Goal: Task Accomplishment & Management: Use online tool/utility

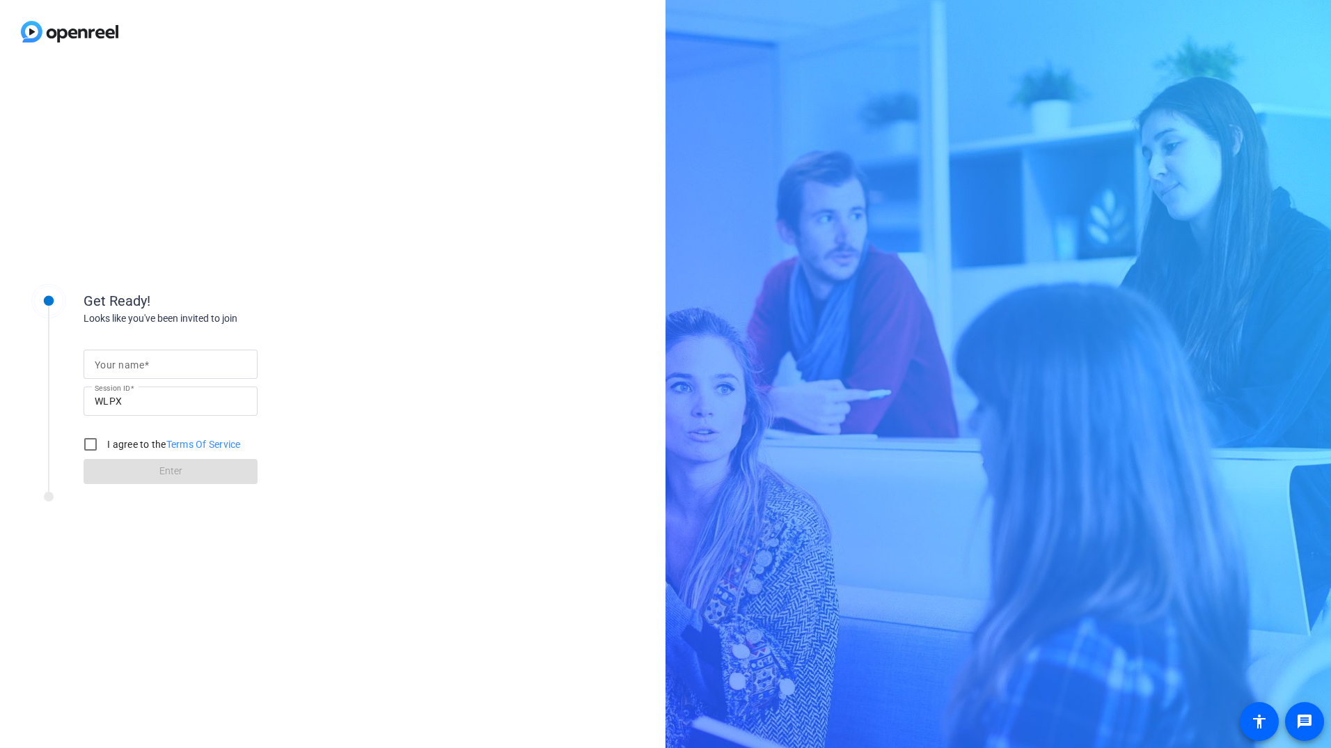
click at [123, 354] on div at bounding box center [171, 363] width 152 height 29
type input "[PERSON_NAME]"
click at [341, 272] on div "Get Ready! Looks like you've been invited to join Your name [PERSON_NAME] Sessi…" at bounding box center [223, 375] width 278 height 218
click at [97, 441] on input "I agree to the Terms Of Service" at bounding box center [91, 444] width 28 height 28
checkbox input "true"
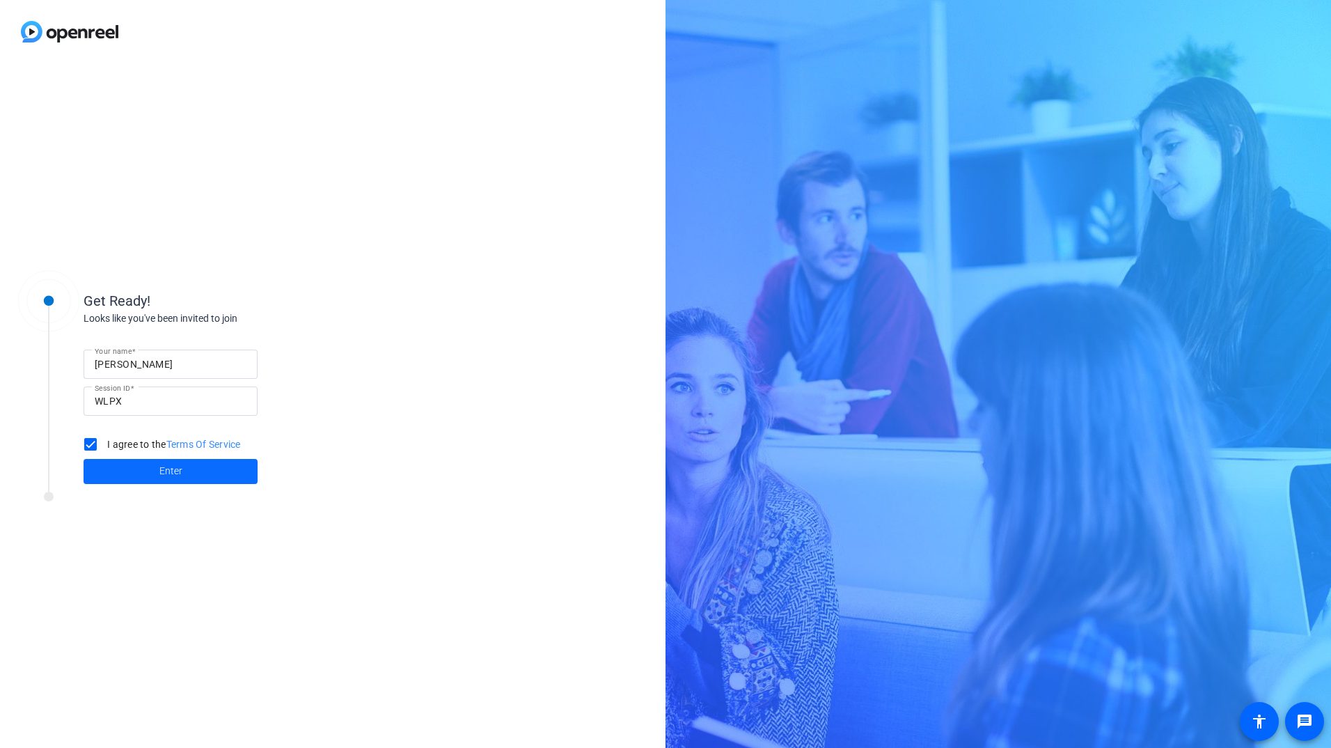
click at [174, 481] on span at bounding box center [171, 471] width 174 height 33
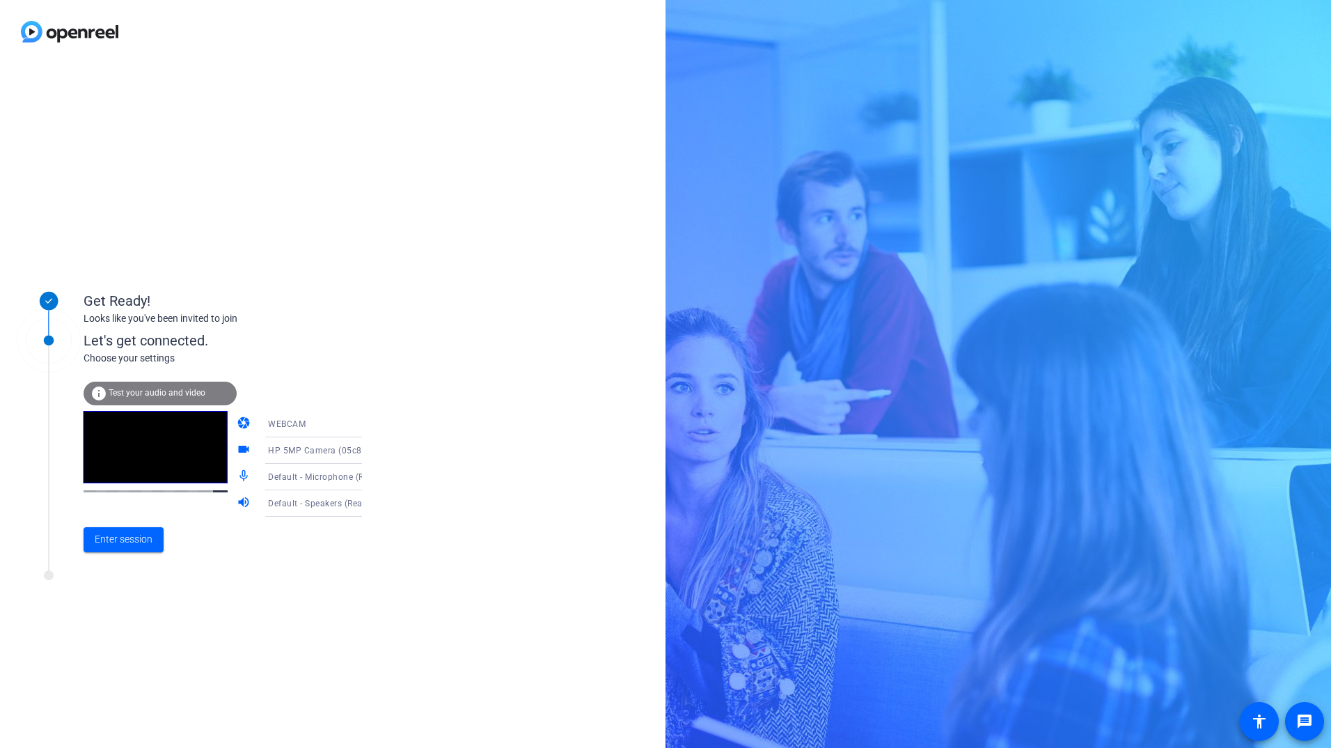
click at [164, 389] on span "Test your audio and video" at bounding box center [157, 393] width 97 height 10
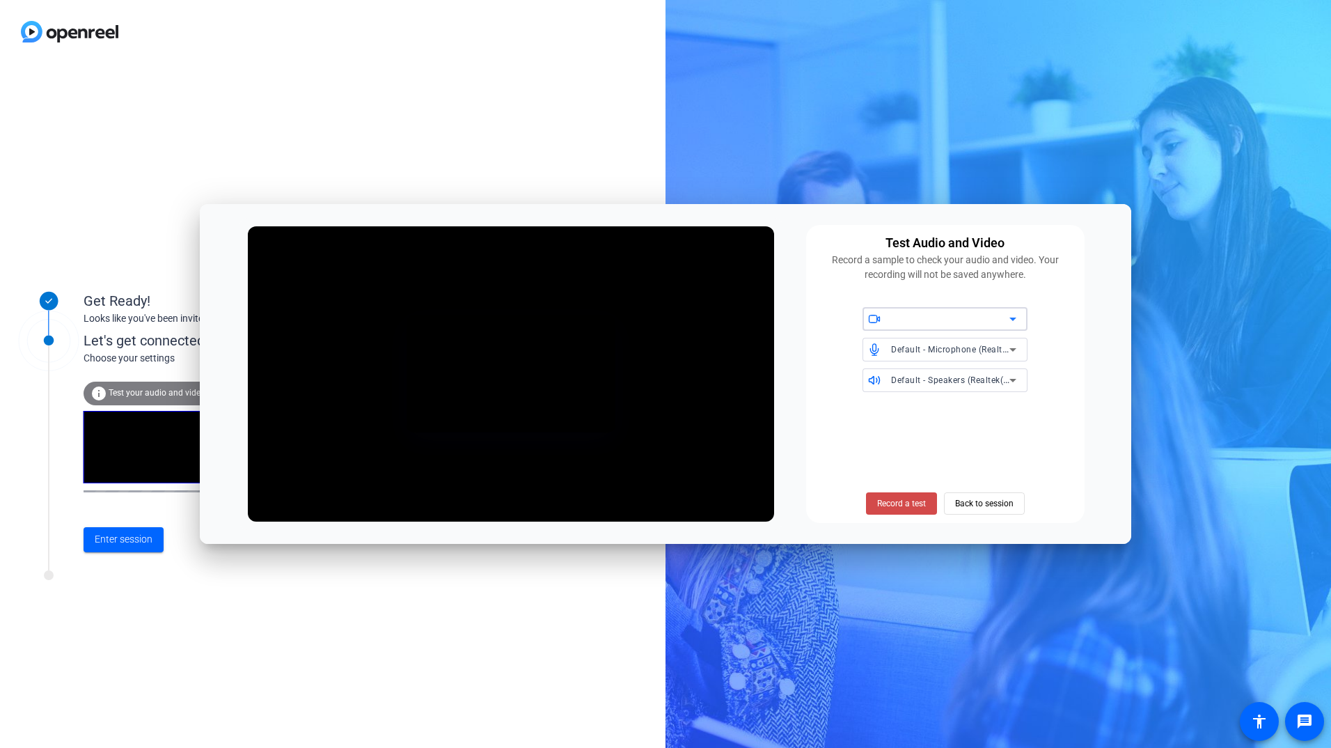
click at [886, 505] on span "Record a test" at bounding box center [901, 503] width 49 height 13
click at [886, 505] on span "Stop Testing (4s)" at bounding box center [900, 503] width 63 height 13
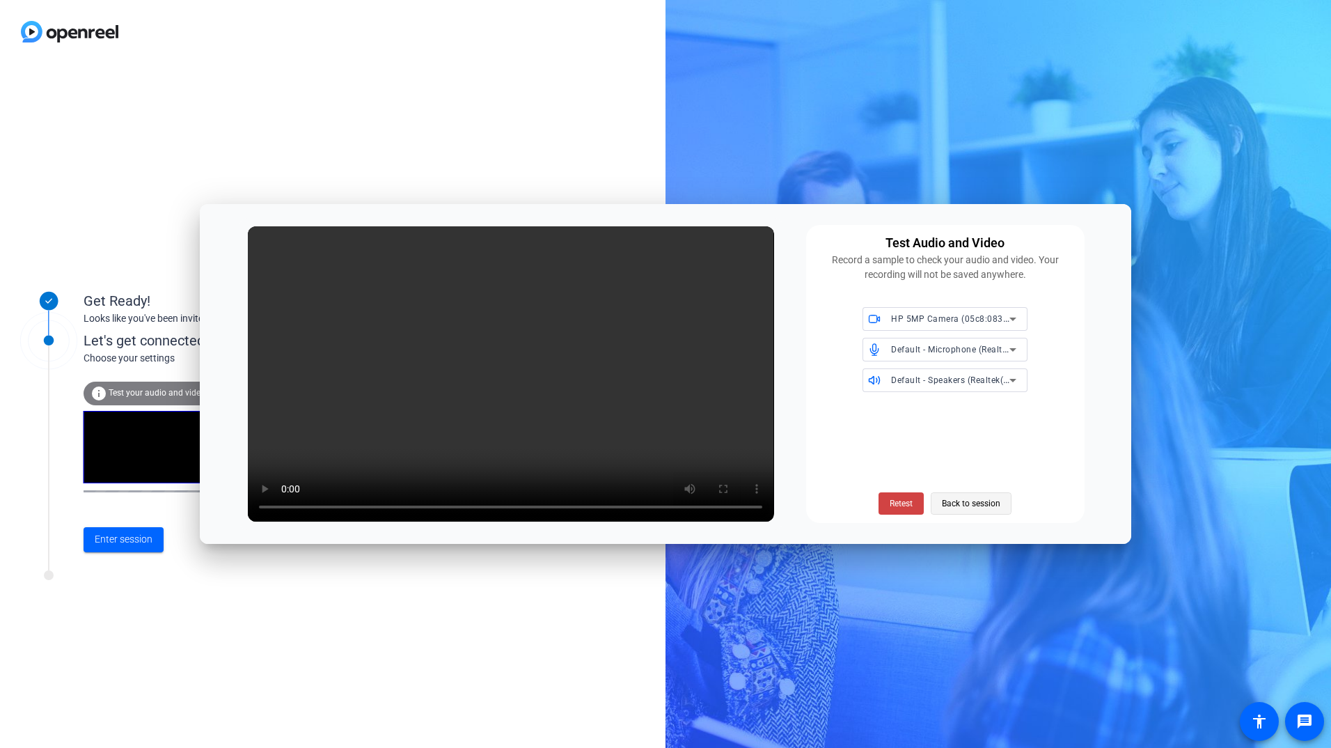
click at [951, 498] on span "Back to session" at bounding box center [971, 503] width 58 height 26
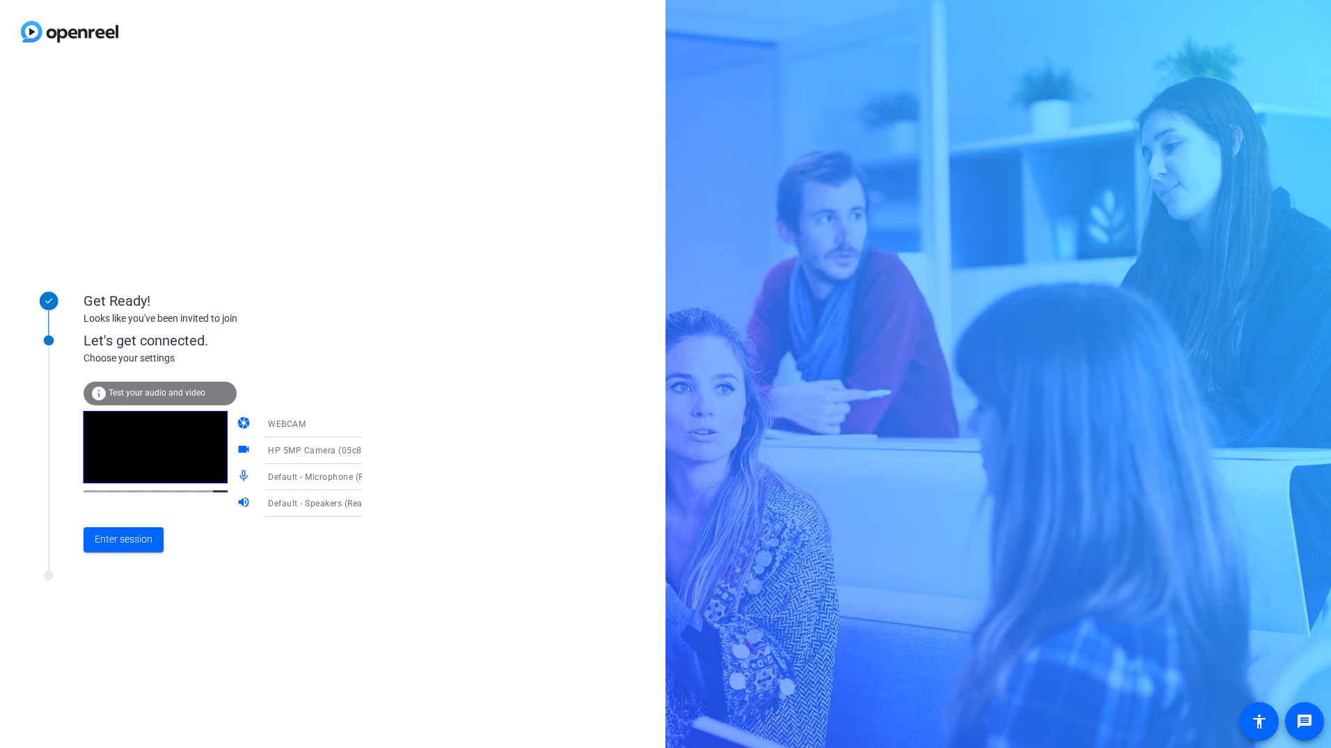
click at [143, 391] on span "Test your audio and video" at bounding box center [157, 393] width 97 height 10
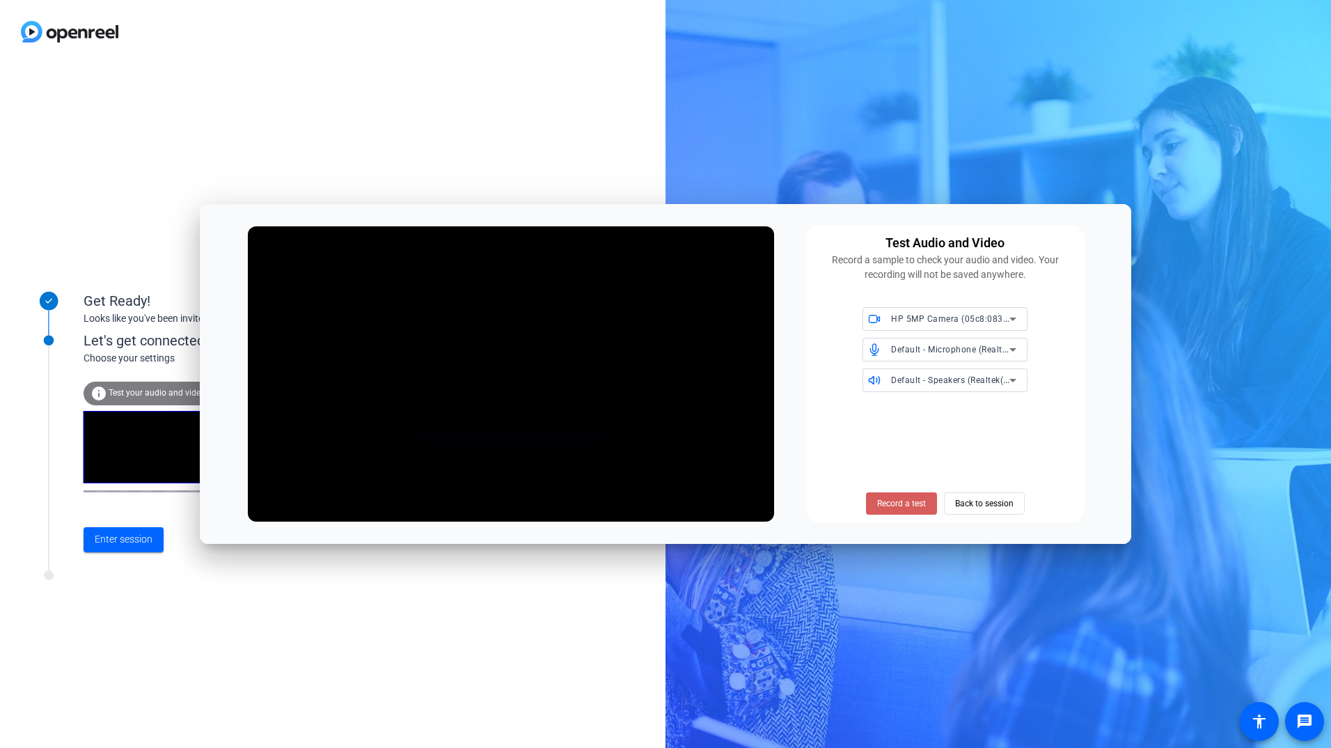
click at [889, 511] on span at bounding box center [901, 503] width 71 height 33
click at [889, 511] on span at bounding box center [901, 503] width 86 height 33
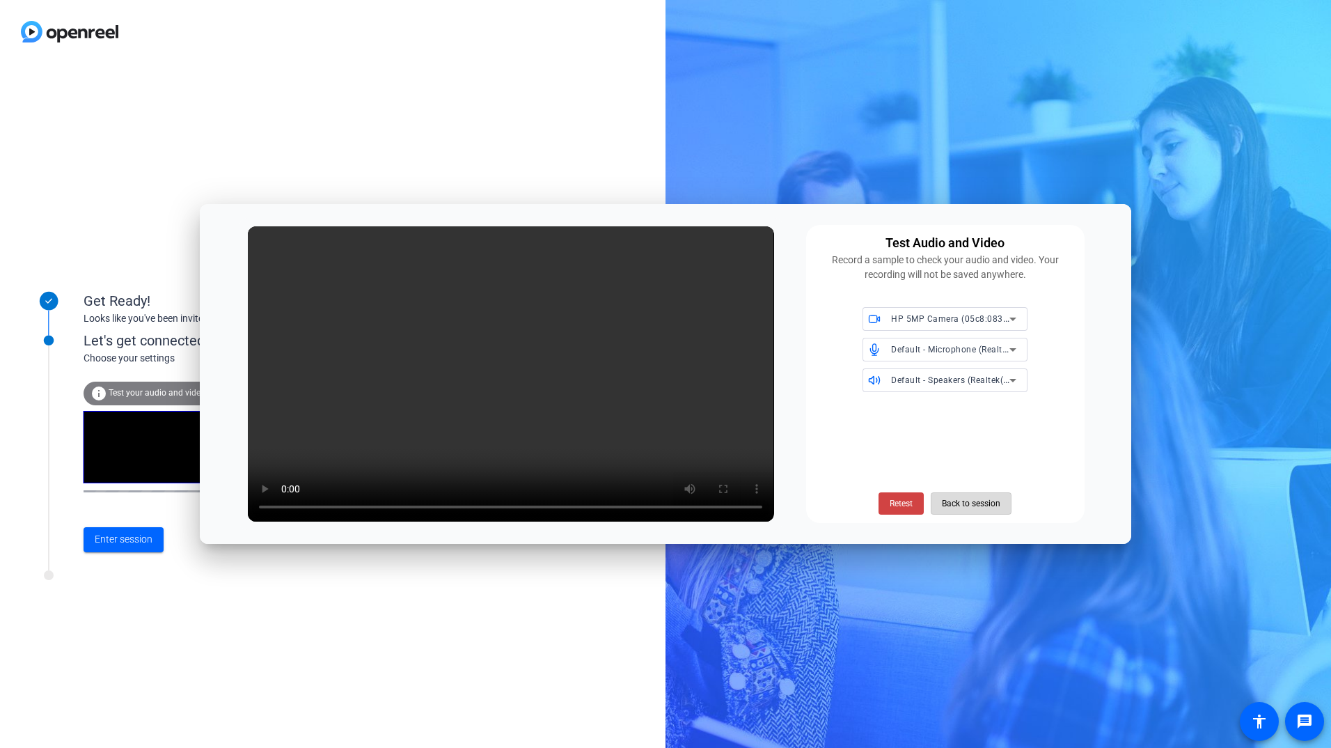
click at [966, 507] on span "Back to session" at bounding box center [971, 503] width 58 height 26
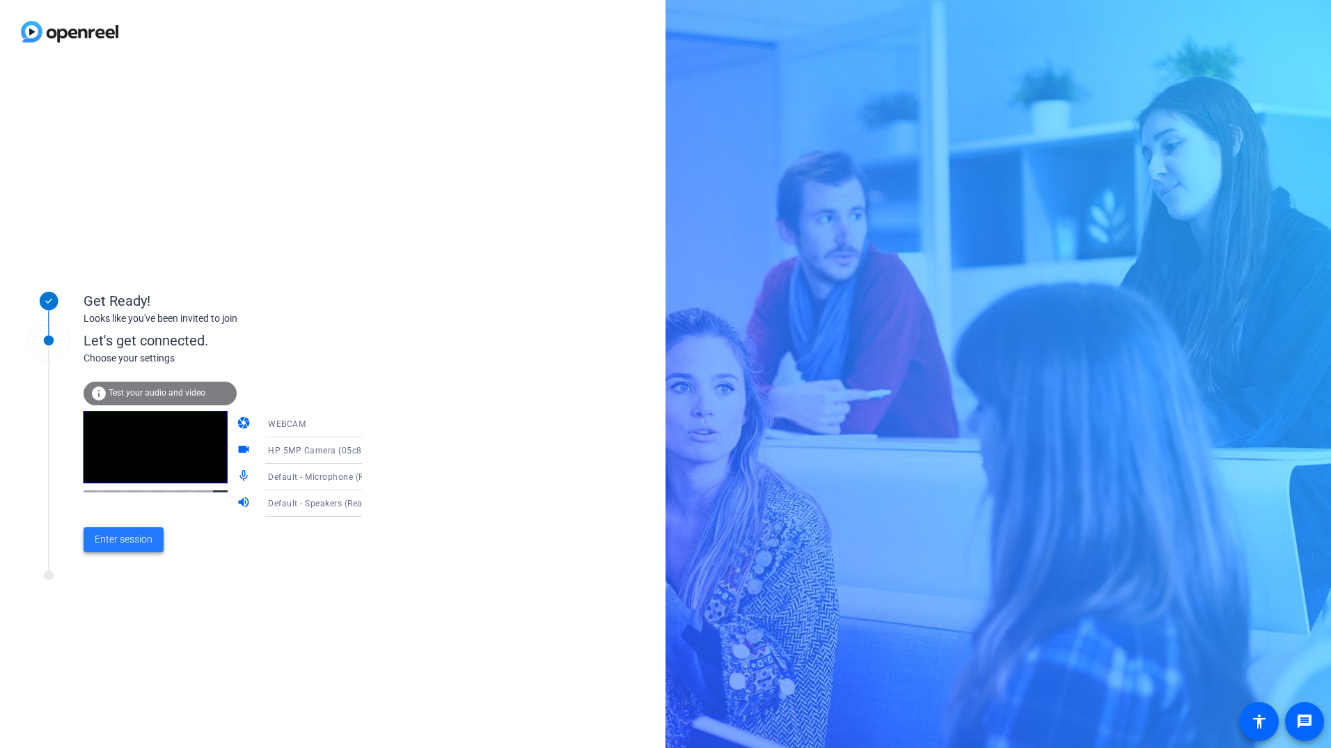
click at [137, 547] on span at bounding box center [124, 539] width 80 height 33
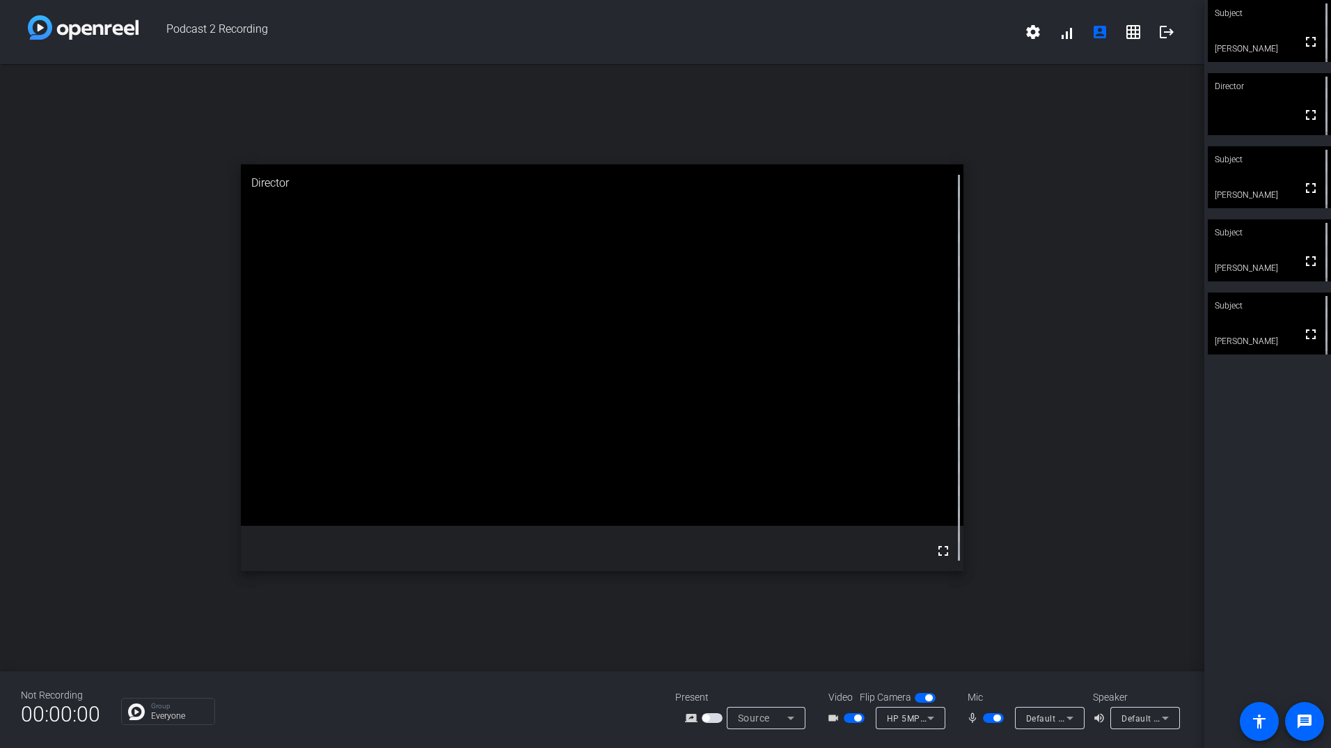
click at [1304, 46] on mat-icon "fullscreen" at bounding box center [1310, 41] width 17 height 17
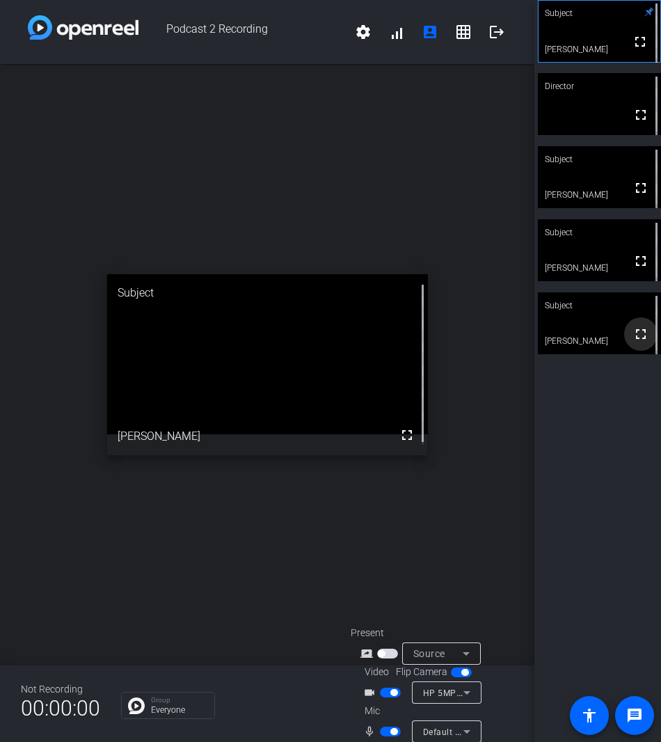
click at [633, 340] on mat-icon "fullscreen" at bounding box center [641, 334] width 17 height 17
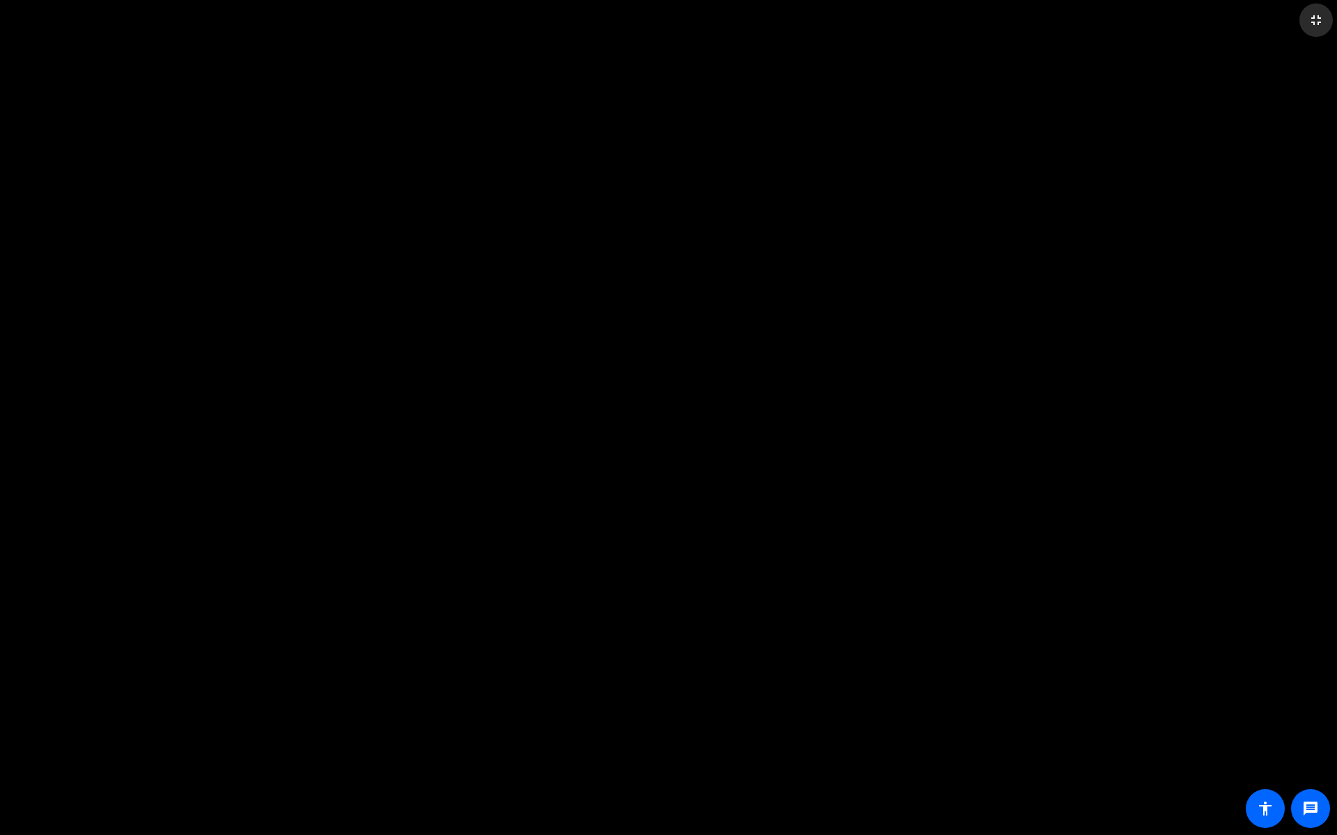
click at [1314, 15] on mat-icon "fullscreen_exit" at bounding box center [1315, 20] width 17 height 17
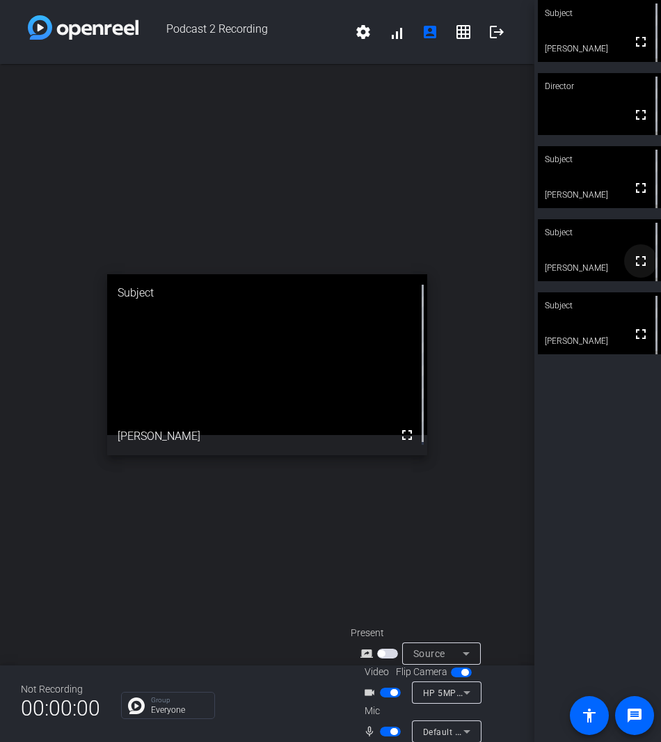
click at [633, 261] on mat-icon "fullscreen" at bounding box center [641, 261] width 17 height 17
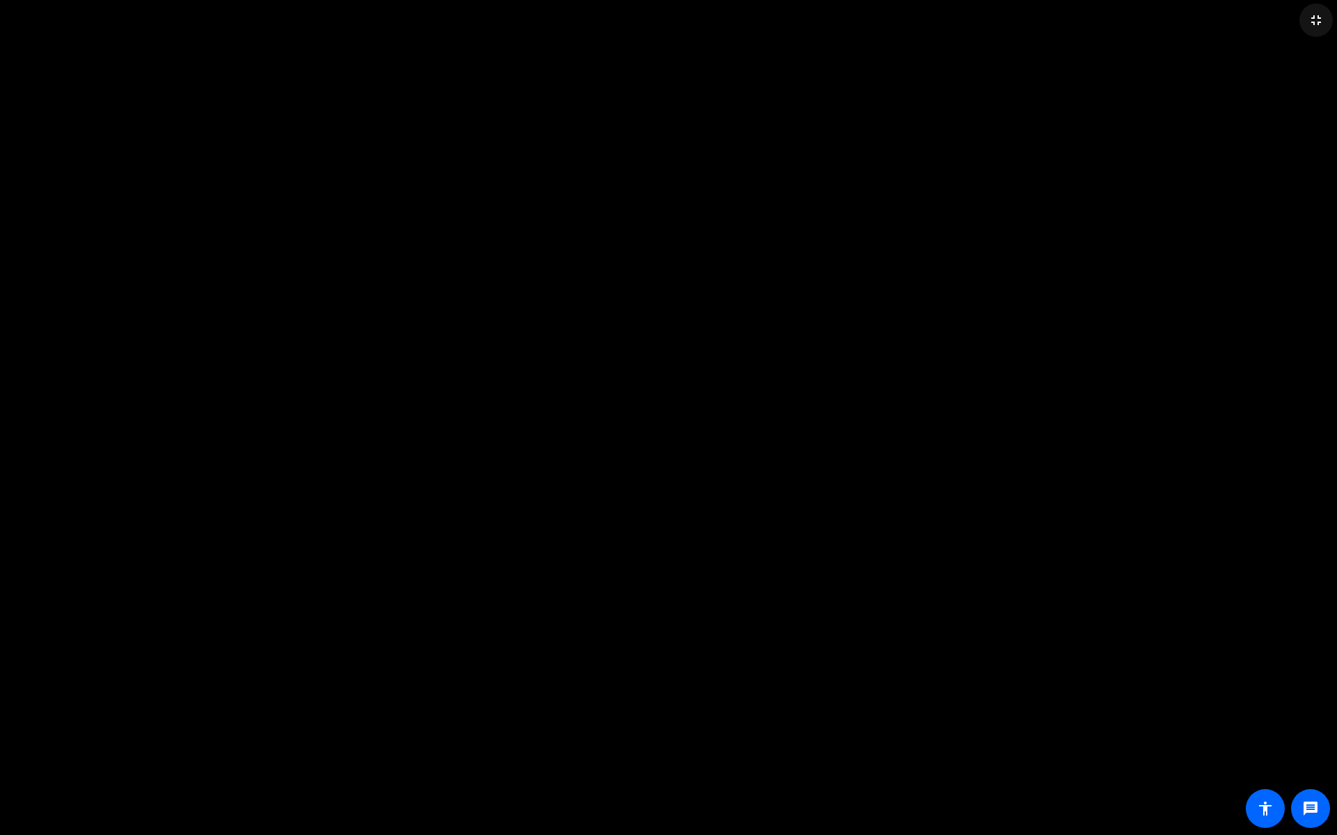
click at [1311, 19] on mat-icon "fullscreen_exit" at bounding box center [1315, 20] width 17 height 17
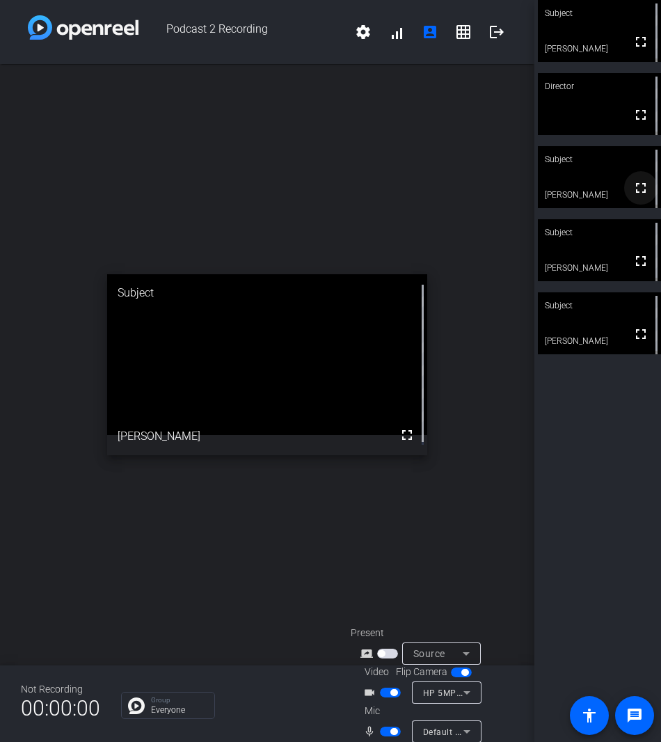
click at [636, 189] on mat-icon "fullscreen" at bounding box center [641, 188] width 17 height 17
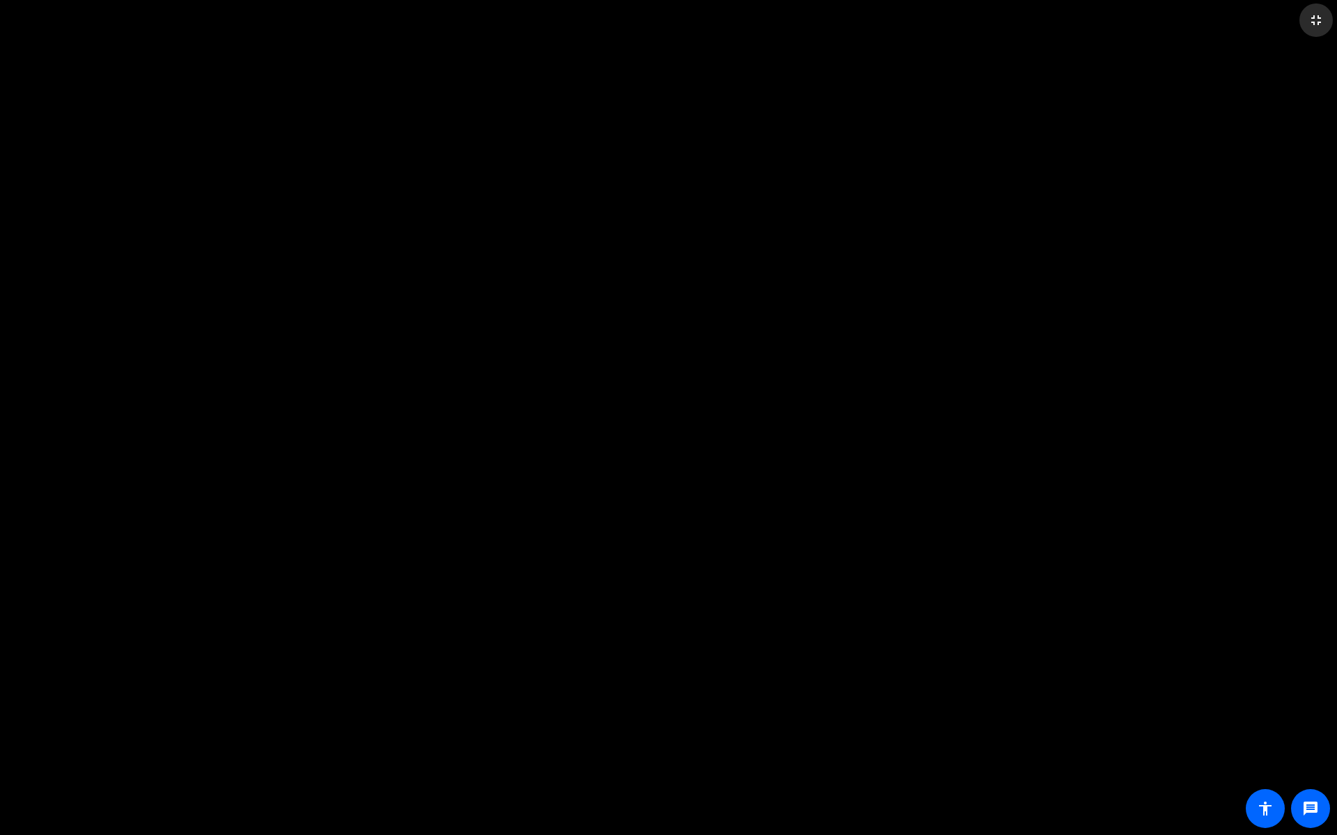
click at [1311, 13] on mat-icon "fullscreen_exit" at bounding box center [1315, 20] width 17 height 17
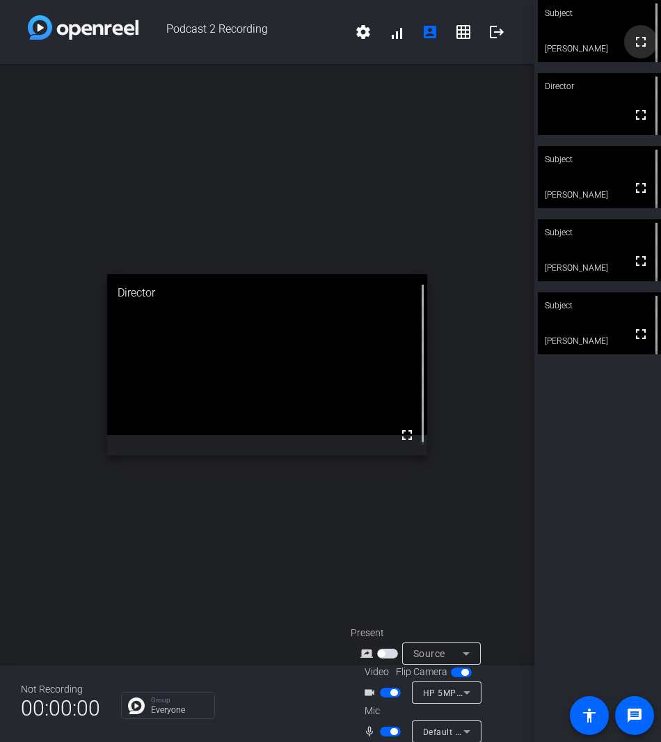
click at [635, 41] on mat-icon "fullscreen" at bounding box center [641, 41] width 17 height 17
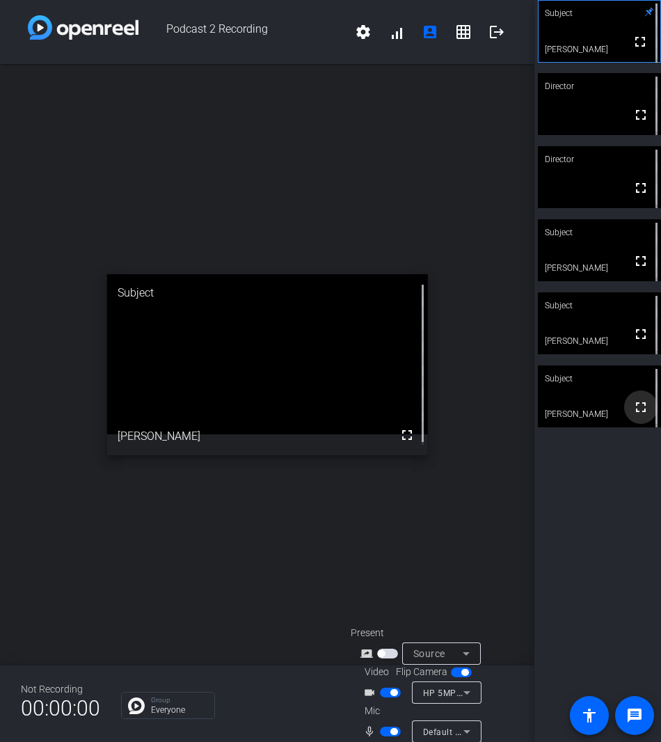
click at [633, 411] on mat-icon "fullscreen" at bounding box center [641, 407] width 17 height 17
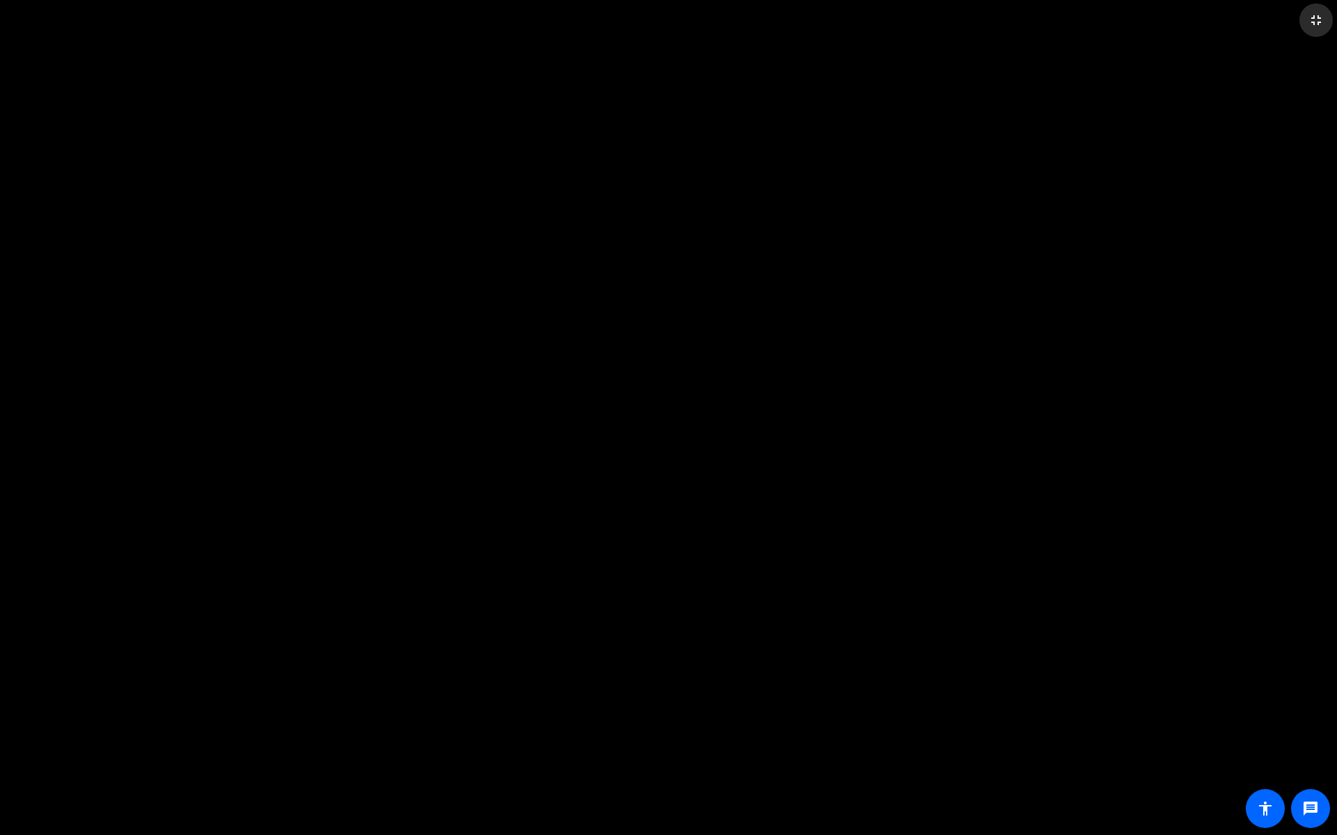
click at [1313, 27] on mat-icon "fullscreen_exit" at bounding box center [1315, 20] width 17 height 17
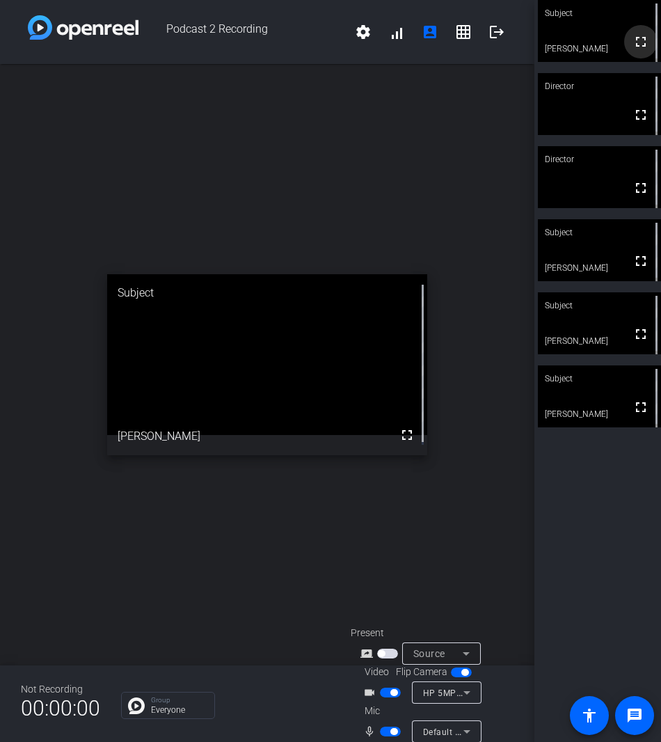
click at [633, 45] on mat-icon "fullscreen" at bounding box center [641, 41] width 17 height 17
